Goal: Information Seeking & Learning: Learn about a topic

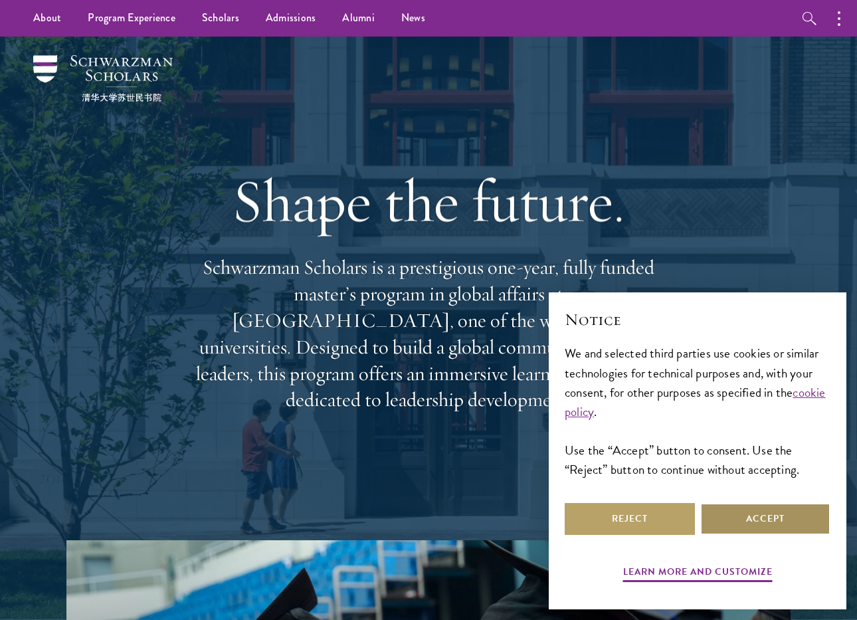
click at [767, 530] on button "Accept" at bounding box center [765, 519] width 130 height 32
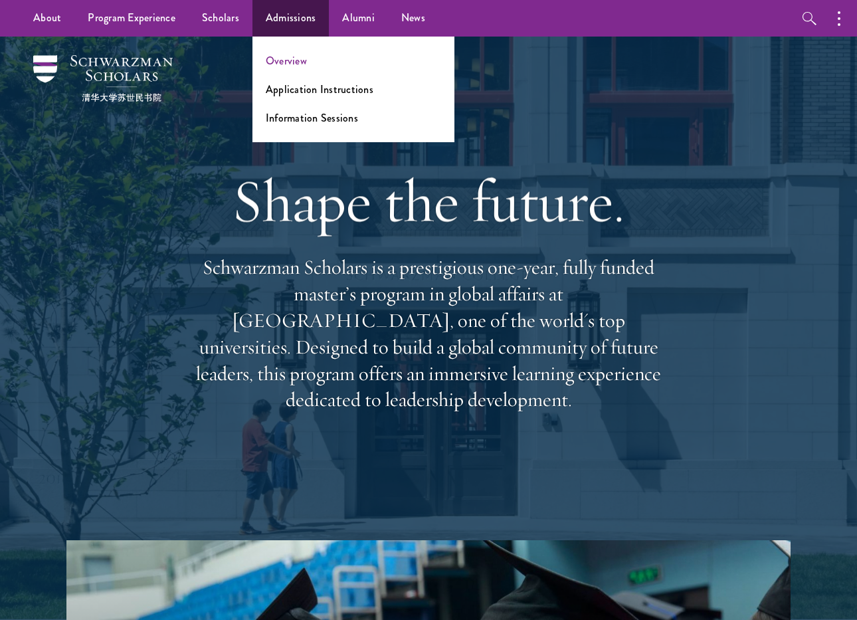
click at [288, 60] on link "Overview" at bounding box center [286, 60] width 41 height 15
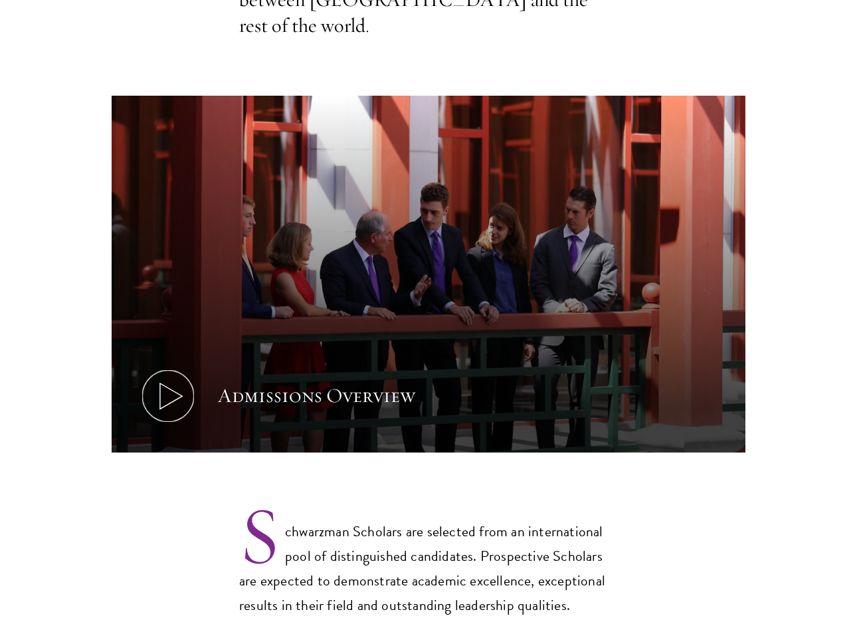
scroll to position [672, 0]
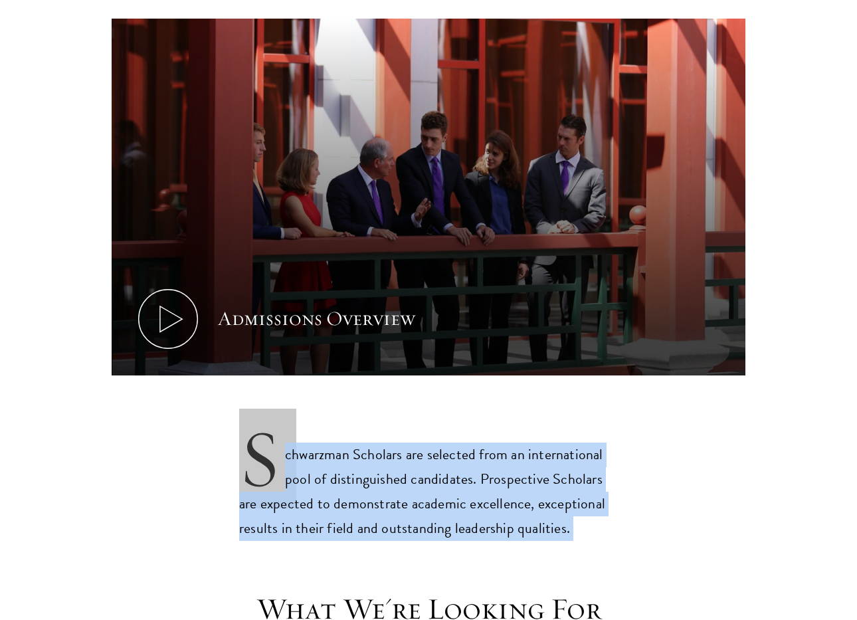
drag, startPoint x: 232, startPoint y: 411, endPoint x: 232, endPoint y: 567, distance: 156.2
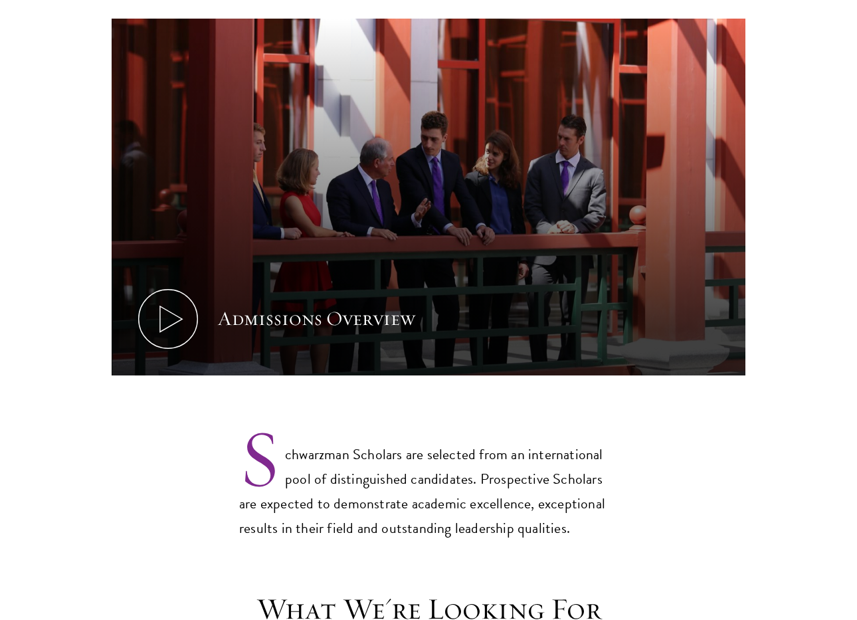
click at [232, 591] on h3 "What We're Looking For" at bounding box center [429, 609] width 412 height 37
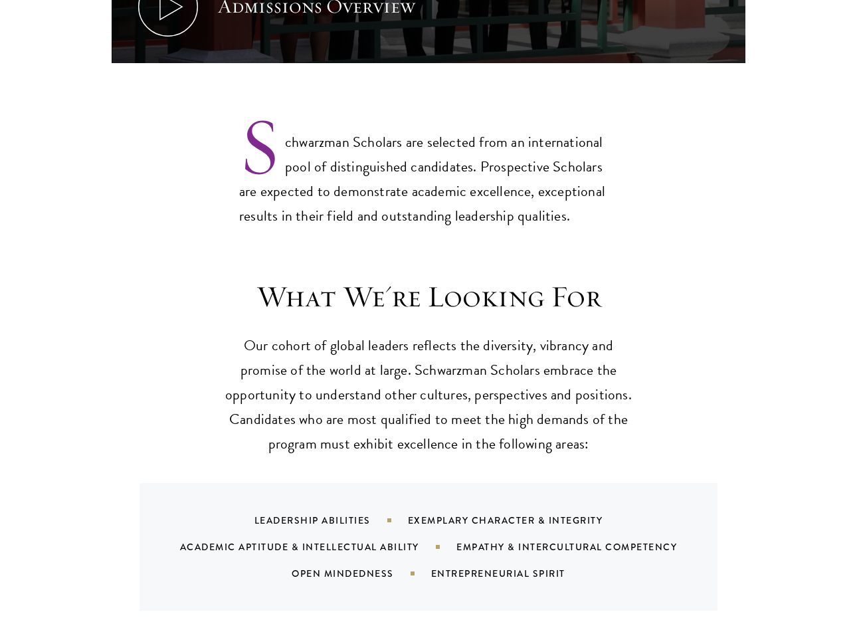
scroll to position [1085, 0]
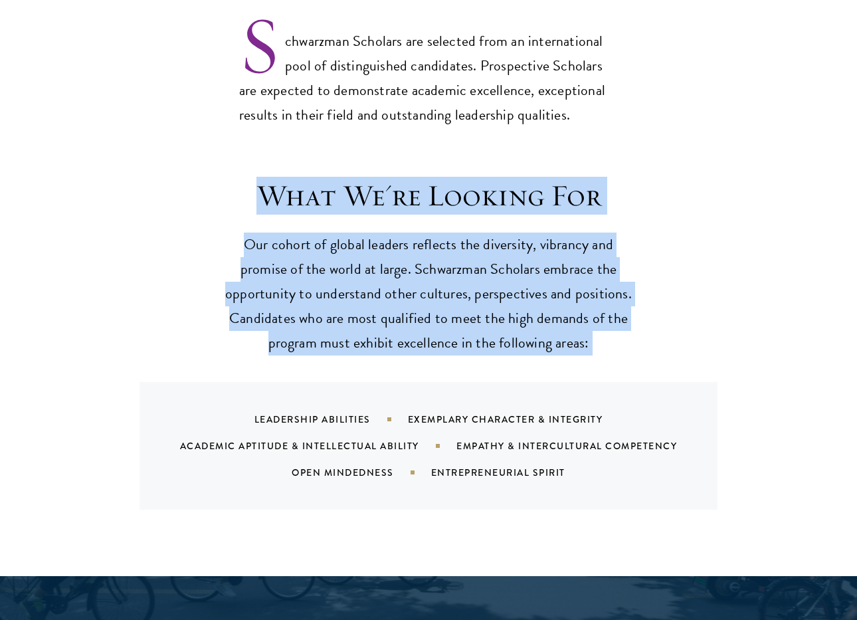
drag, startPoint x: 242, startPoint y: 330, endPoint x: 234, endPoint y: 136, distance: 194.2
click at [234, 153] on div "What We're Looking For Our cohort of global leaders reflects the diversity, vib…" at bounding box center [428, 365] width 857 height 424
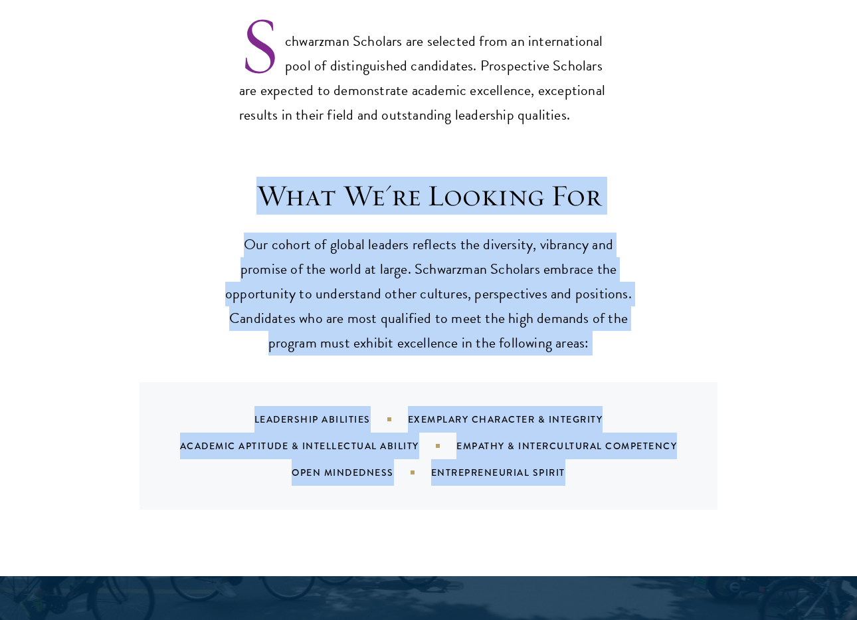
drag, startPoint x: 233, startPoint y: 138, endPoint x: 231, endPoint y: 468, distance: 329.6
click at [231, 468] on div "What We're Looking For Our cohort of global leaders reflects the diversity, vib…" at bounding box center [428, 365] width 857 height 424
click at [231, 468] on div "Leadership Abilities Exemplary Character & Integrity Academic Aptitude & Intell…" at bounding box center [429, 446] width 578 height 128
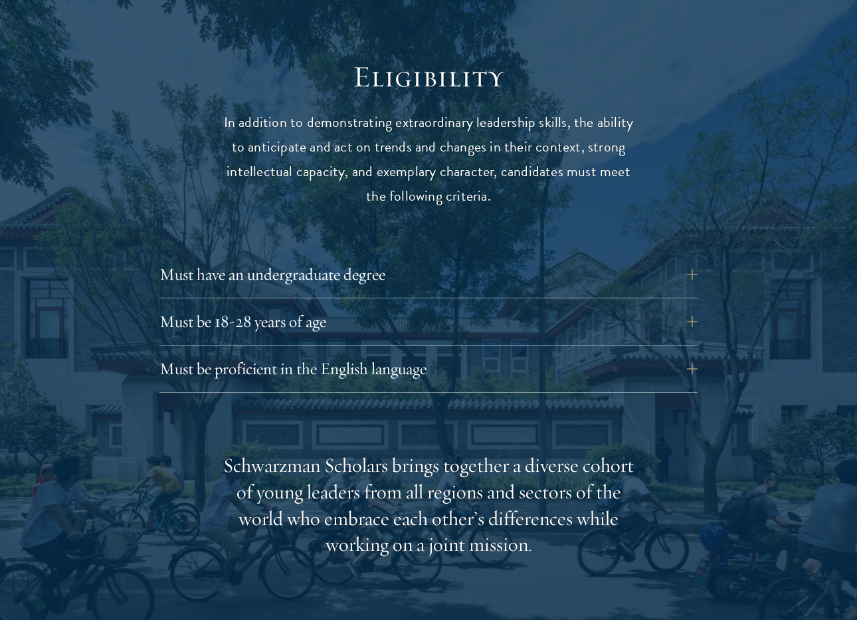
scroll to position [1676, 0]
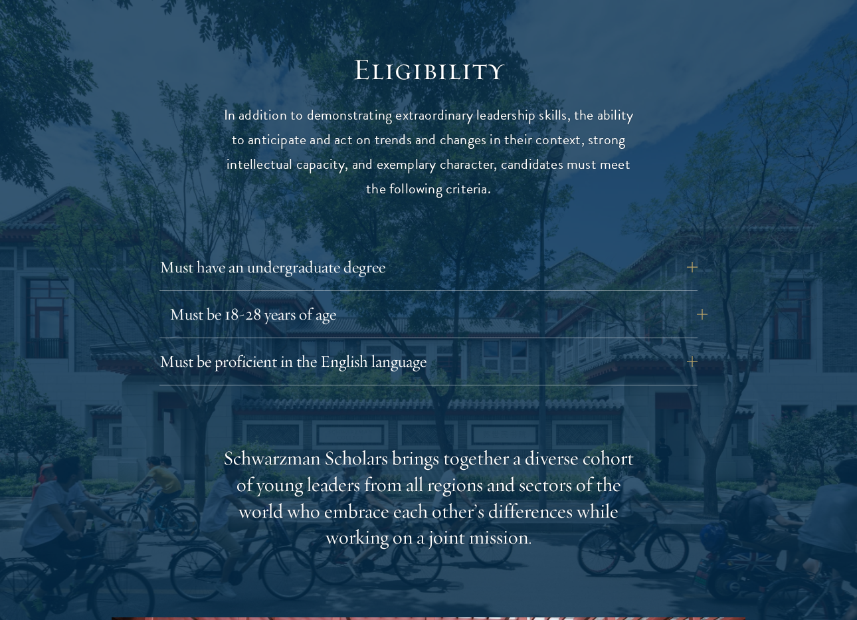
click at [298, 298] on button "Must be 18-28 years of age" at bounding box center [438, 314] width 538 height 32
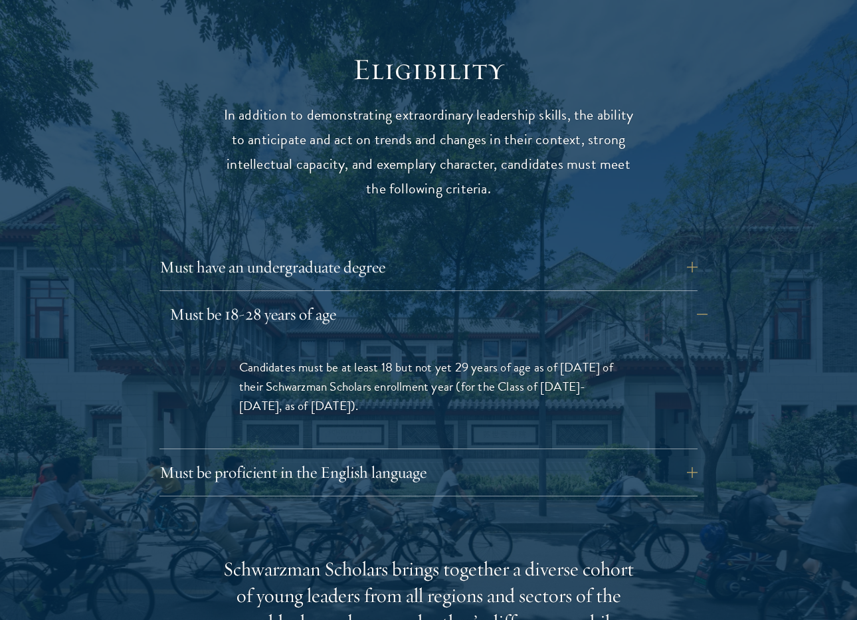
click at [298, 298] on button "Must be 18-28 years of age" at bounding box center [438, 314] width 538 height 32
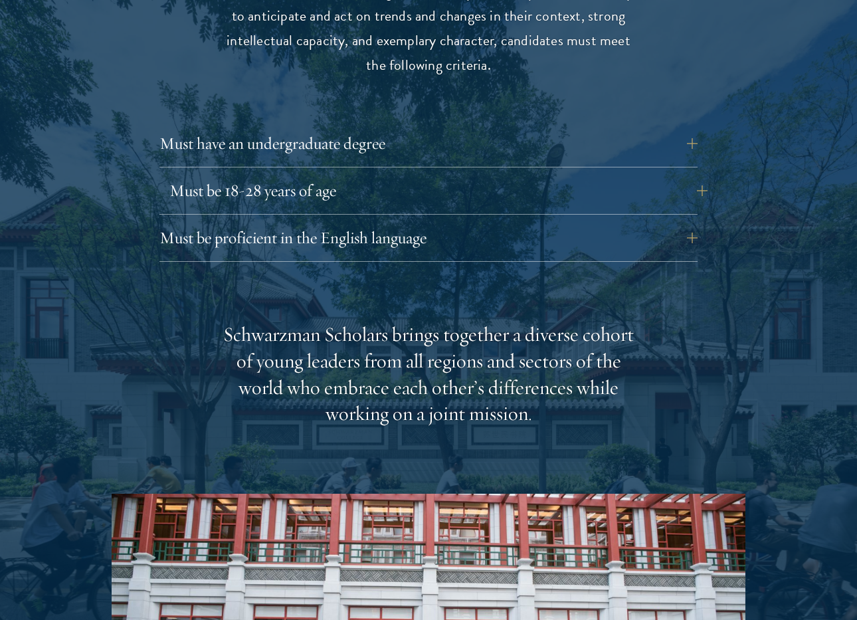
scroll to position [1938, 0]
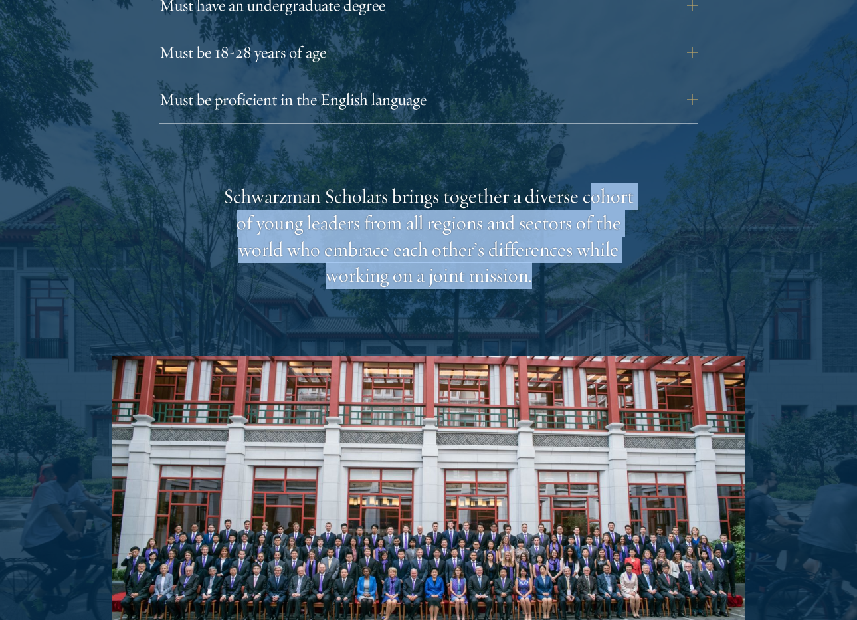
drag, startPoint x: 231, startPoint y: 171, endPoint x: 230, endPoint y: 272, distance: 101.7
click at [230, 272] on div "Schwarzman Scholars brings together a diverse cohort of young leaders from all …" at bounding box center [429, 446] width 634 height 526
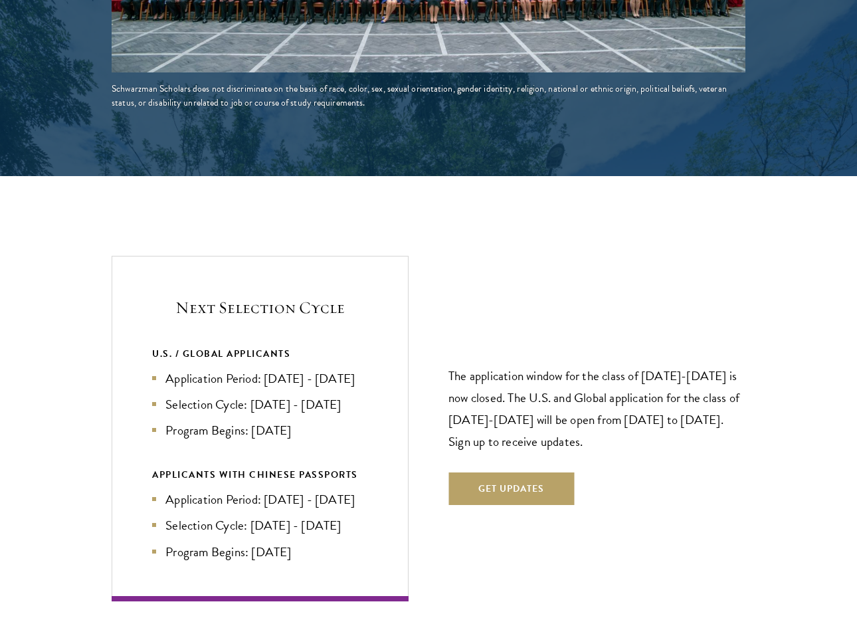
scroll to position [2658, 0]
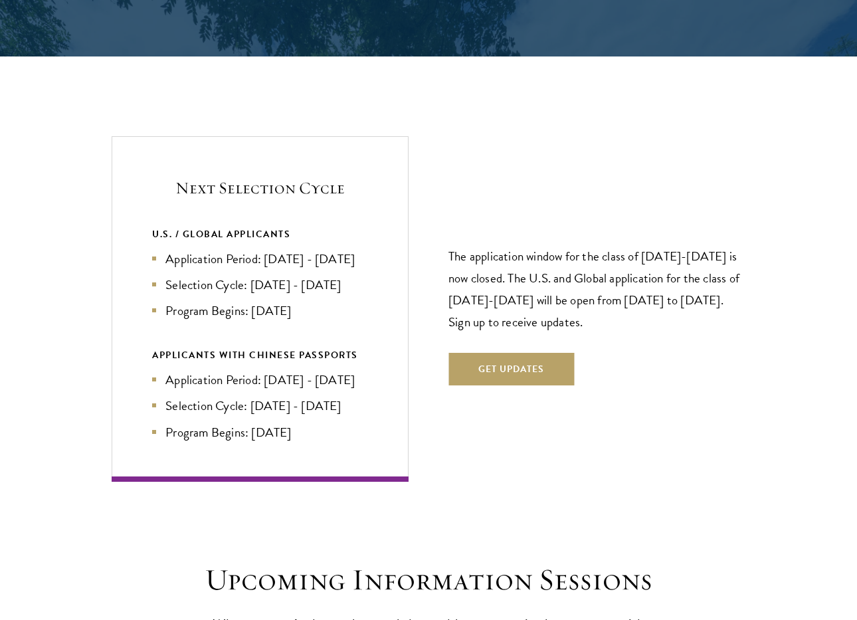
drag, startPoint x: 451, startPoint y: 211, endPoint x: 450, endPoint y: 444, distance: 232.6
click at [450, 444] on div "Next Selection Cycle U.S. / GLOBAL APPLICANTS Application Period: [DATE] - [DAT…" at bounding box center [429, 308] width 634 height 345
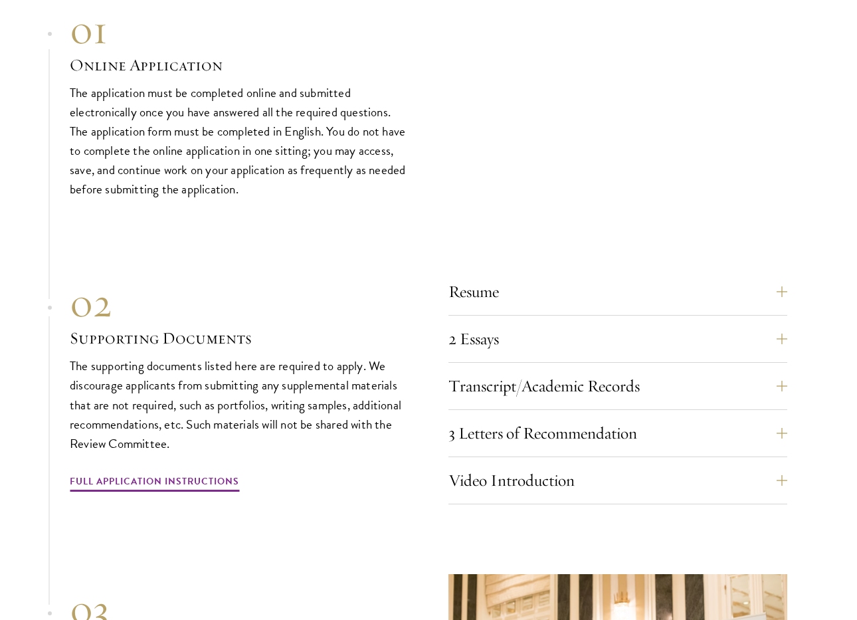
scroll to position [3944, 0]
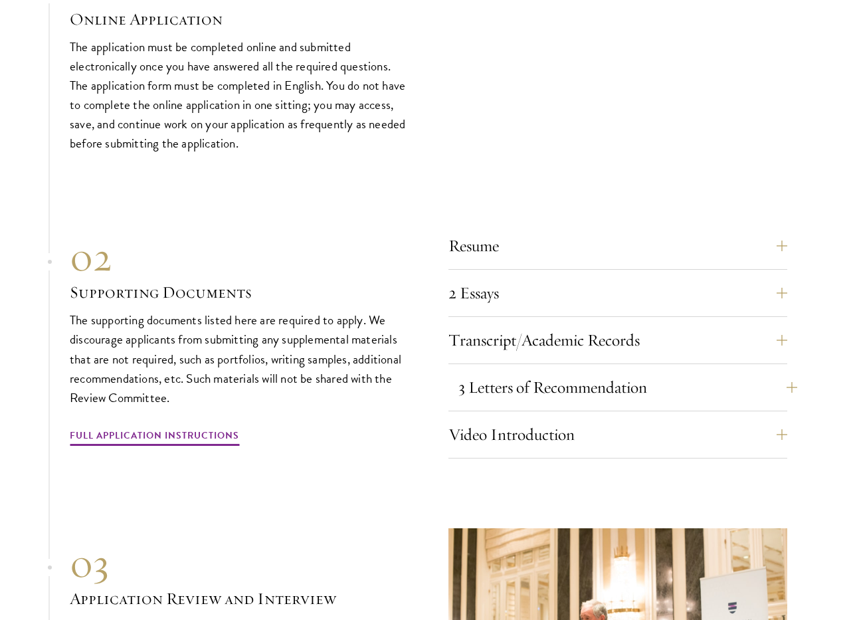
click at [516, 389] on button "3 Letters of Recommendation" at bounding box center [627, 387] width 339 height 32
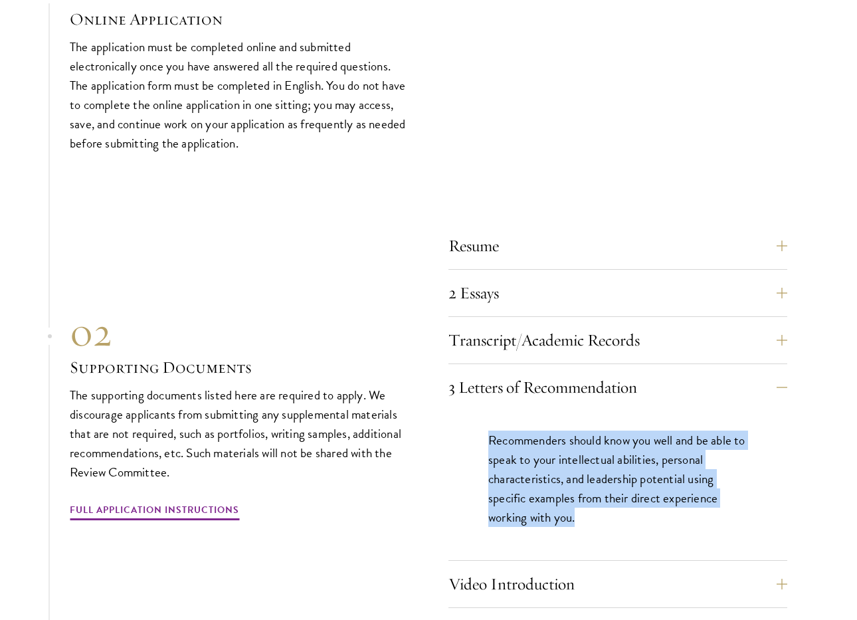
drag, startPoint x: 484, startPoint y: 413, endPoint x: 484, endPoint y: 523, distance: 109.6
click at [484, 523] on div "Recommenders should know you well and be able to speak to your intellectual abi…" at bounding box center [618, 486] width 339 height 150
drag, startPoint x: 480, startPoint y: 523, endPoint x: 469, endPoint y: 417, distance: 106.8
click at [469, 417] on div "Recommenders should know you well and be able to speak to your intellectual abi…" at bounding box center [618, 486] width 339 height 150
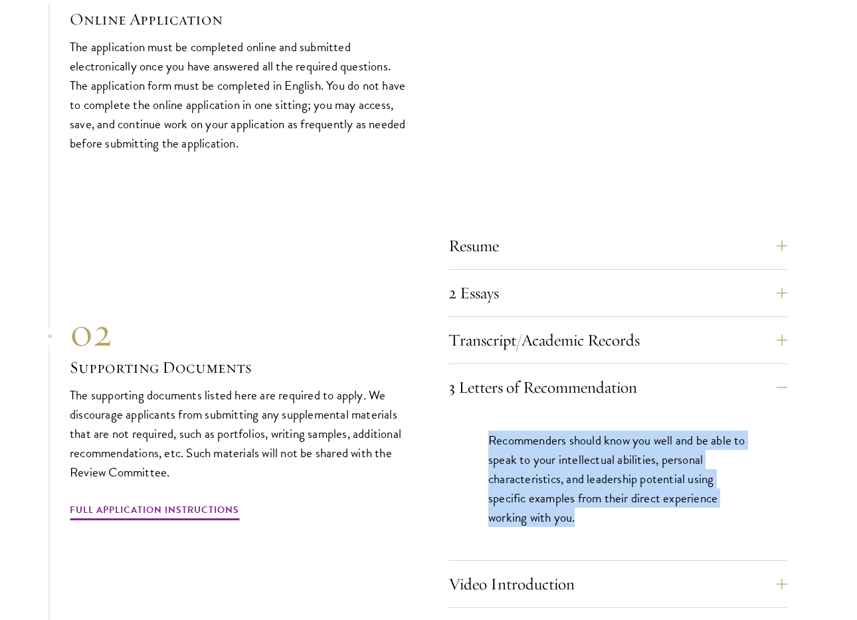
click at [469, 417] on div "Recommenders should know you well and be able to speak to your intellectual abi…" at bounding box center [618, 486] width 339 height 150
drag, startPoint x: 464, startPoint y: 417, endPoint x: 463, endPoint y: 530, distance: 113.0
click at [463, 530] on div "Recommenders should know you well and be able to speak to your intellectual abi…" at bounding box center [618, 486] width 339 height 150
drag, startPoint x: 463, startPoint y: 530, endPoint x: 462, endPoint y: 419, distance: 111.0
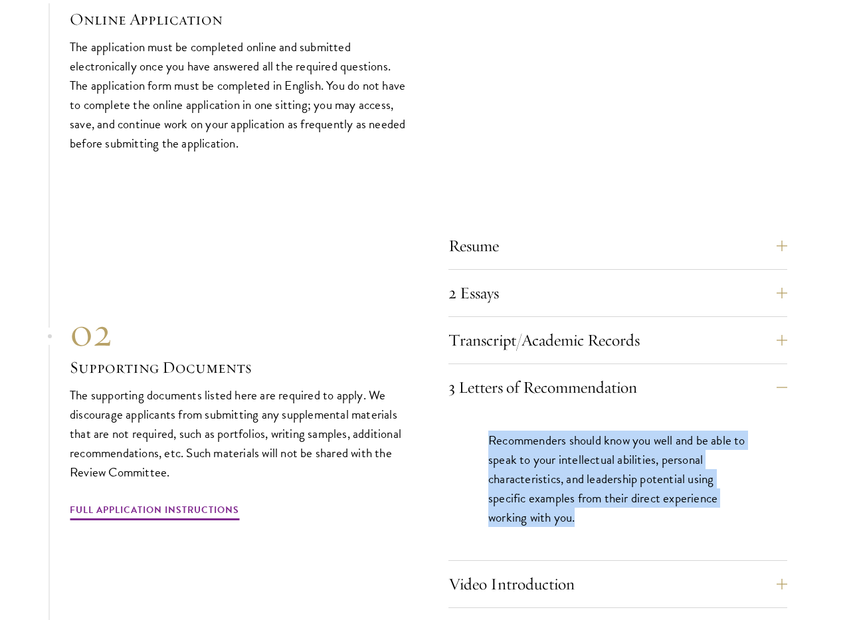
click at [462, 419] on div "Recommenders should know you well and be able to speak to your intellectual abi…" at bounding box center [618, 486] width 339 height 150
drag, startPoint x: 462, startPoint y: 419, endPoint x: 460, endPoint y: 511, distance: 92.4
click at [460, 511] on div "Recommenders should know you well and be able to speak to your intellectual abi…" at bounding box center [618, 486] width 339 height 150
